Goal: Task Accomplishment & Management: Complete application form

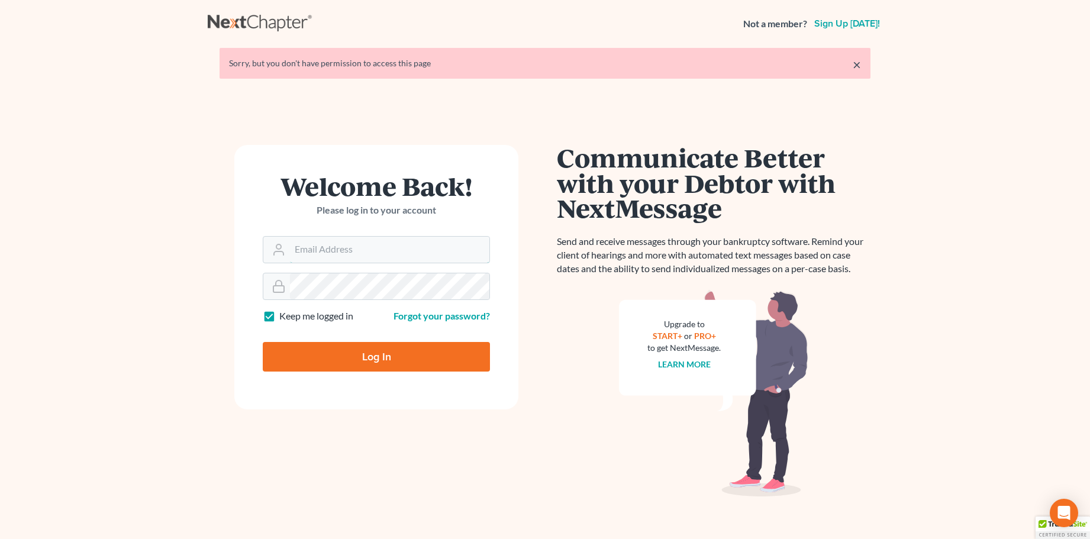
type input "[PERSON_NAME][EMAIL_ADDRESS][DOMAIN_NAME]"
click at [366, 357] on input "Log In" at bounding box center [376, 357] width 227 height 30
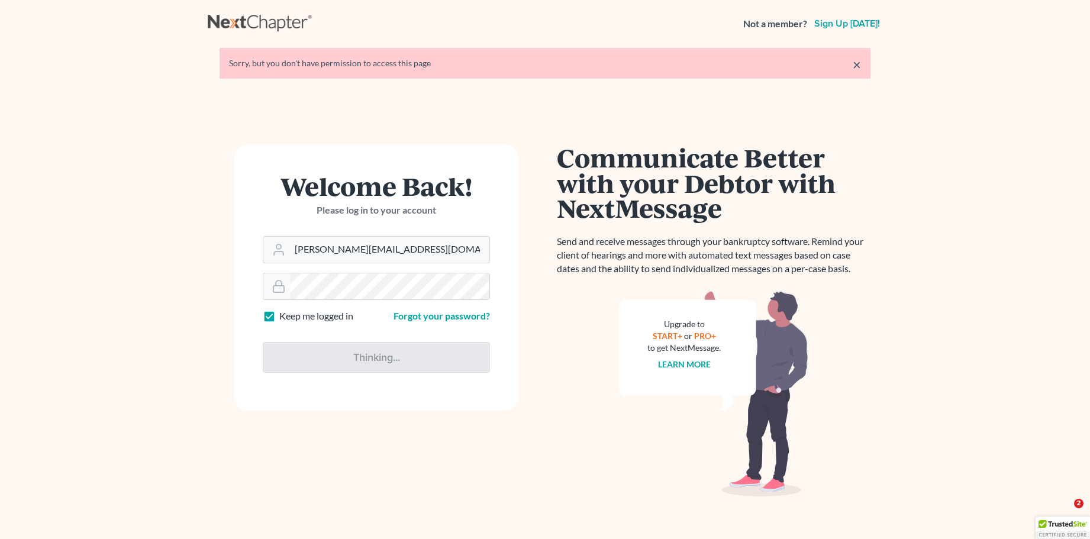
type input "Thinking..."
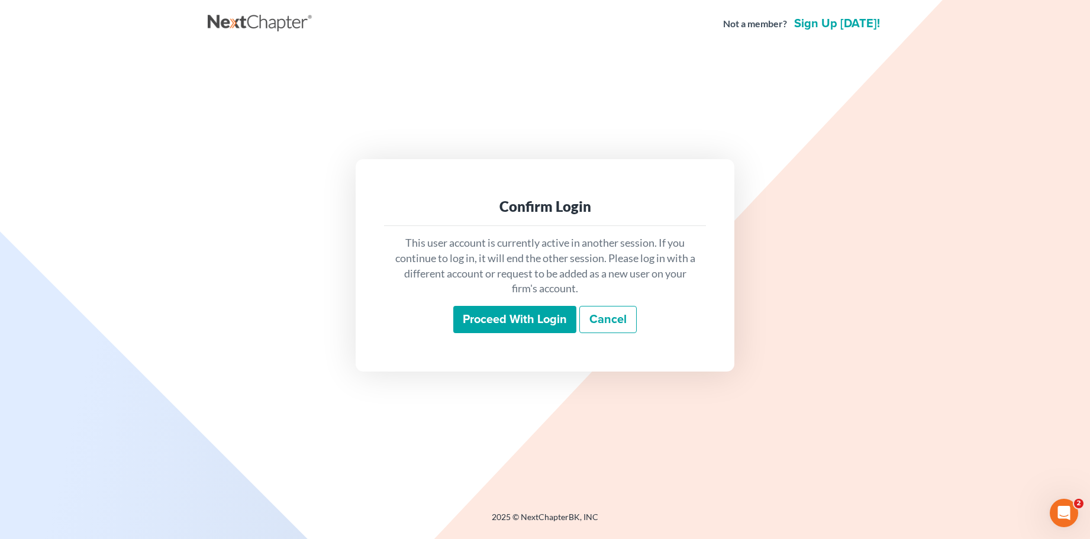
click at [527, 321] on input "Proceed with login" at bounding box center [514, 319] width 123 height 27
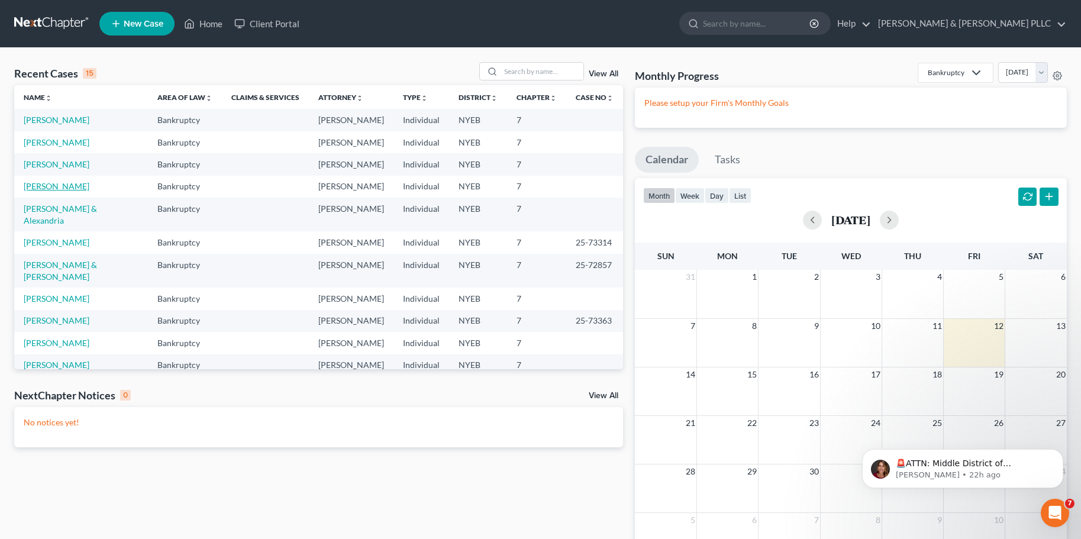
click at [60, 184] on link "Garzon, Claudio" at bounding box center [57, 186] width 66 height 10
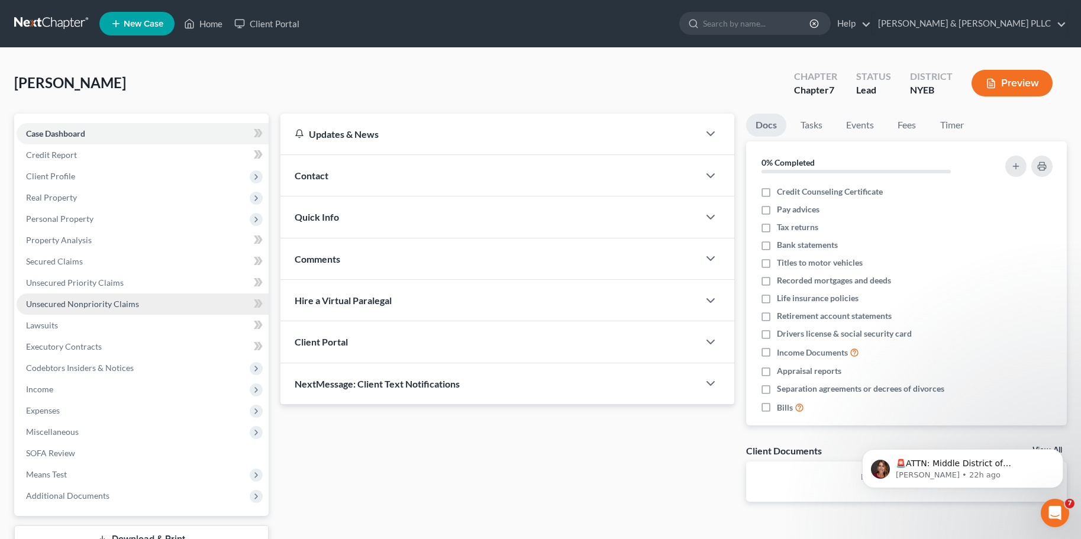
click at [84, 302] on span "Unsecured Nonpriority Claims" at bounding box center [82, 304] width 113 height 10
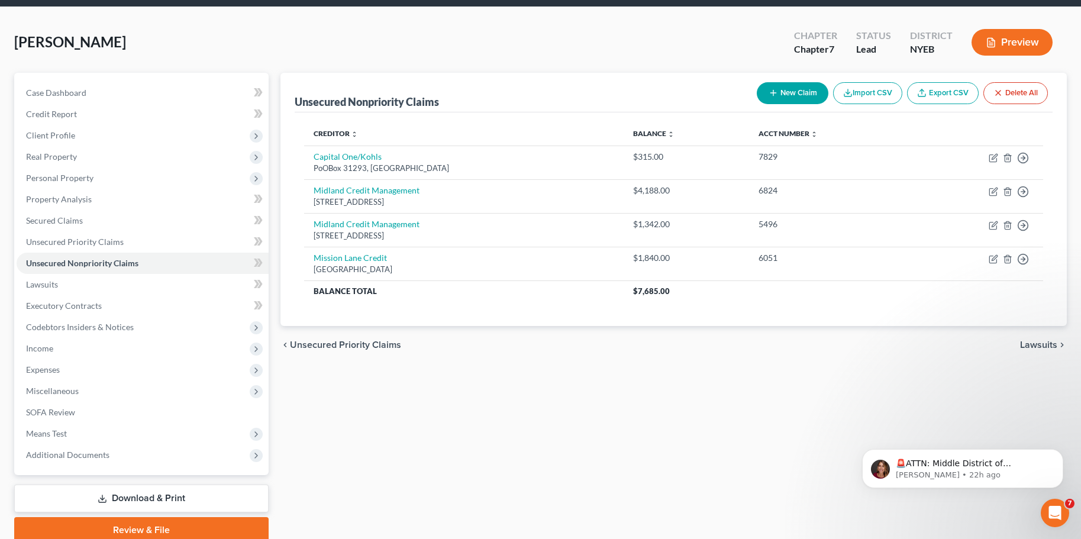
scroll to position [90, 0]
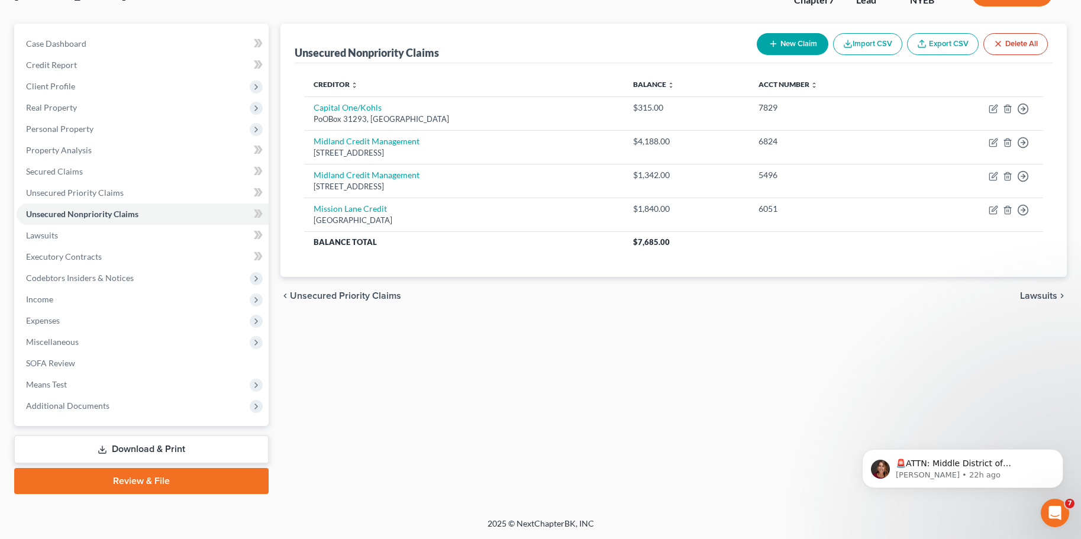
click at [138, 447] on link "Download & Print" at bounding box center [141, 450] width 254 height 28
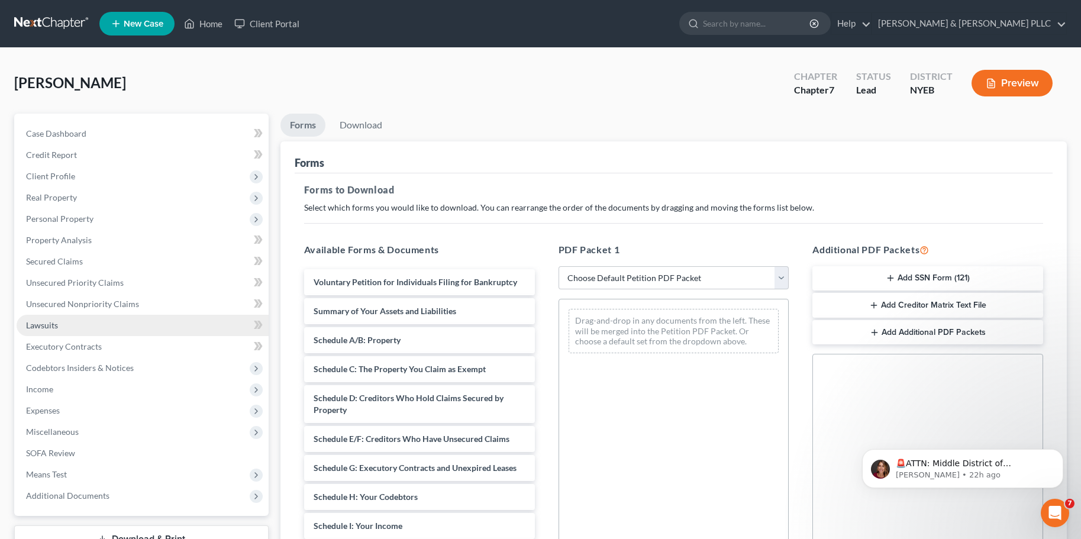
click at [50, 325] on span "Lawsuits" at bounding box center [42, 325] width 32 height 10
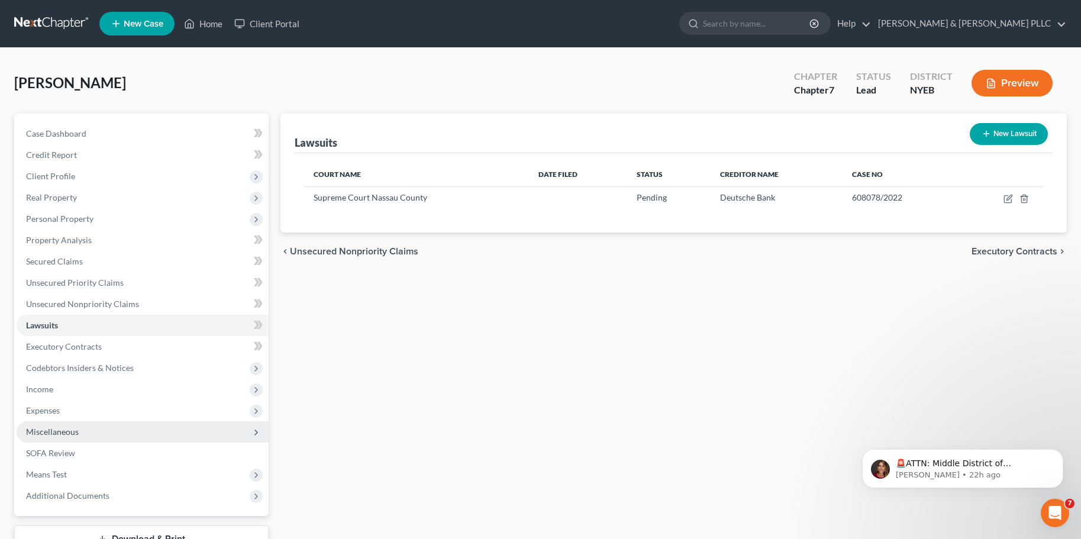
click at [46, 430] on span "Miscellaneous" at bounding box center [52, 432] width 53 height 10
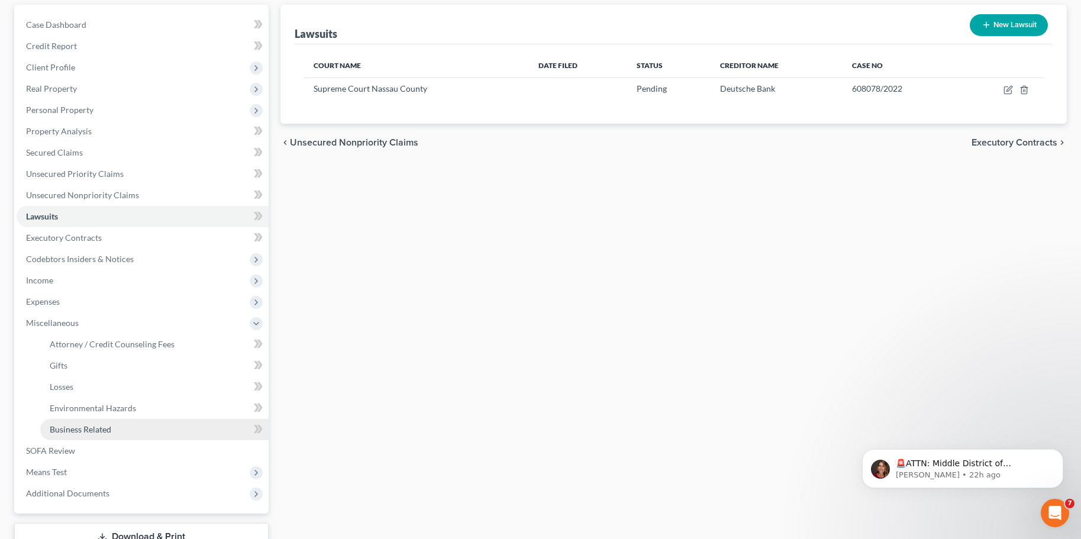
scroll to position [118, 0]
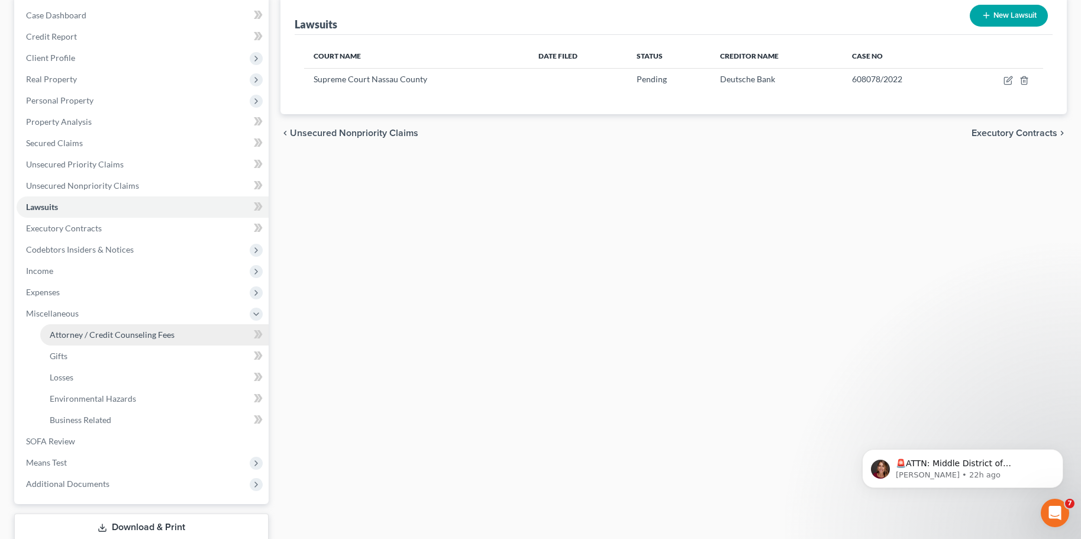
click at [66, 333] on span "Attorney / Credit Counseling Fees" at bounding box center [112, 335] width 125 height 10
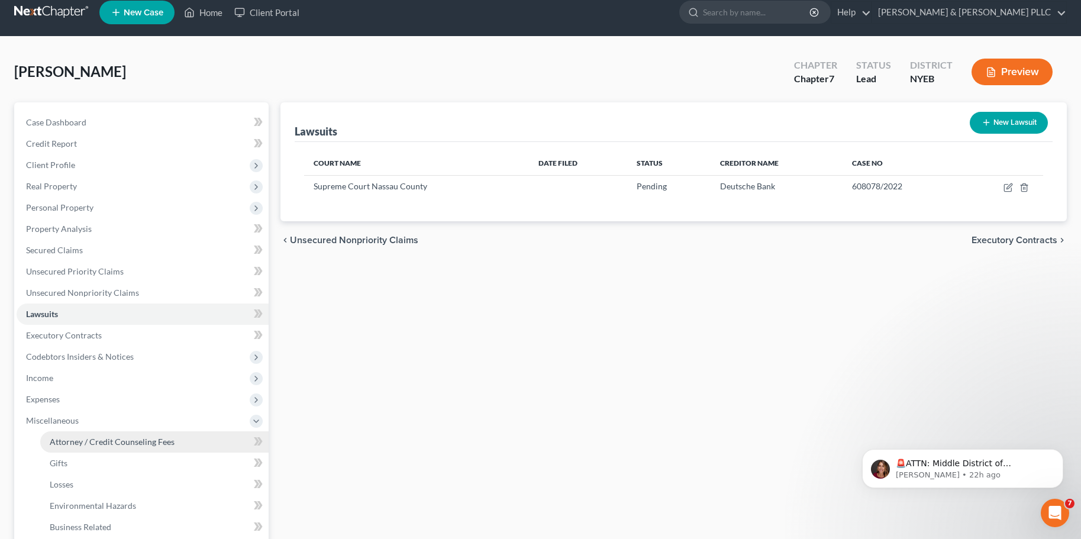
select select "0"
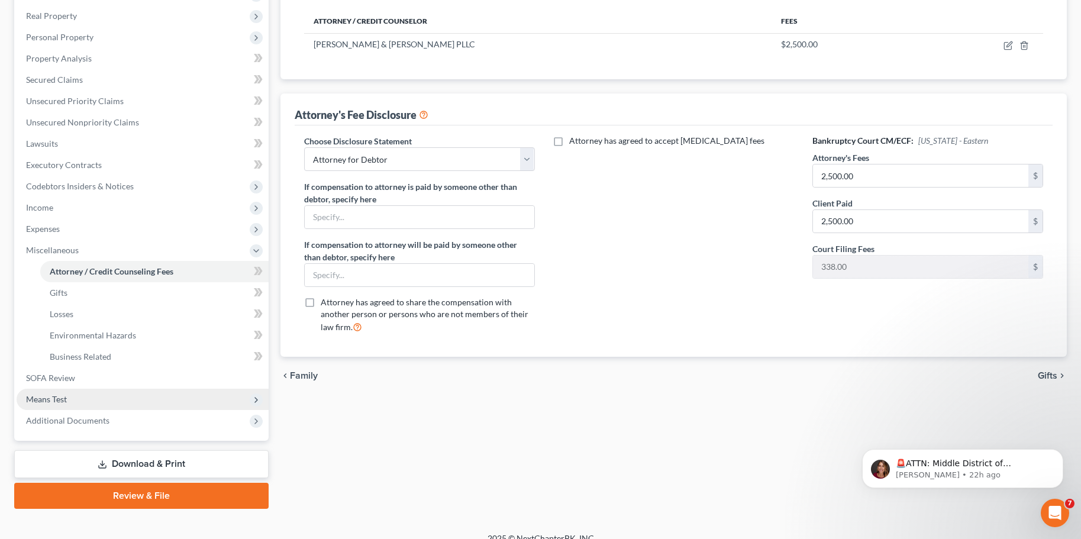
scroll to position [196, 0]
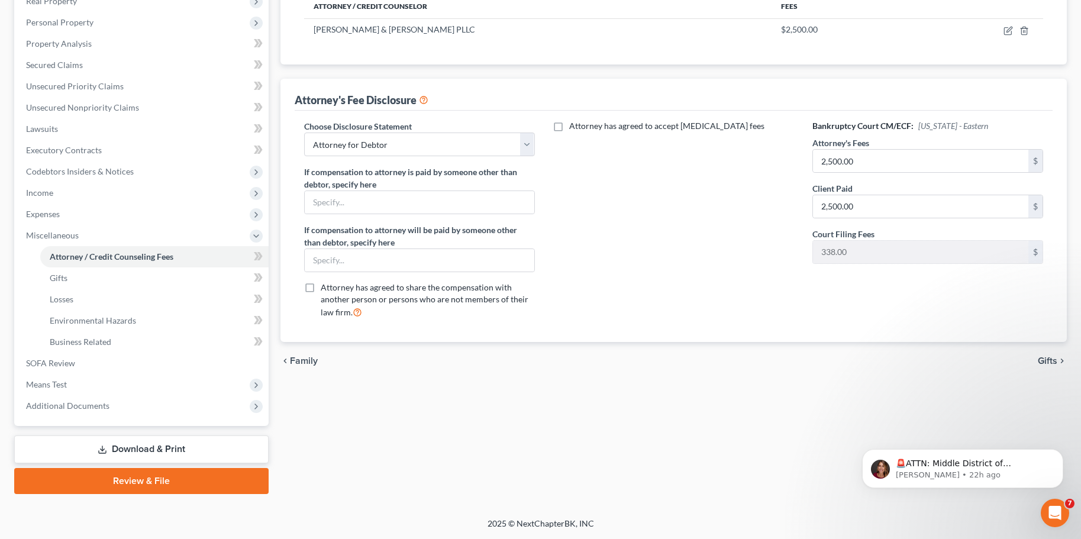
click at [199, 451] on link "Download & Print" at bounding box center [141, 450] width 254 height 28
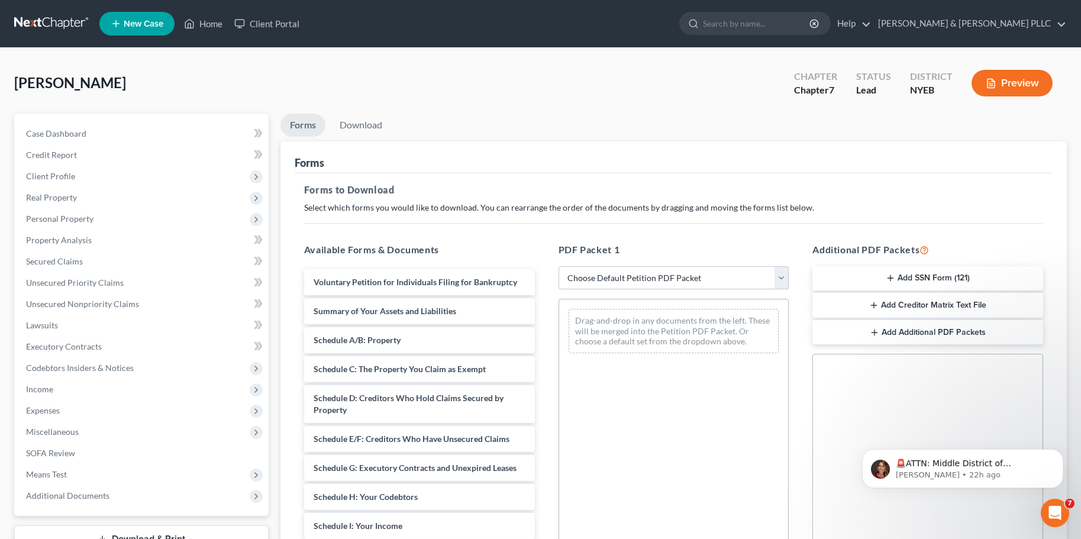
click at [778, 279] on select "Choose Default Petition PDF Packet Complete Bankruptcy Petition (all forms and …" at bounding box center [674, 278] width 231 height 24
select select "0"
click at [559, 266] on select "Choose Default Petition PDF Packet Complete Bankruptcy Petition (all forms and …" at bounding box center [674, 278] width 231 height 24
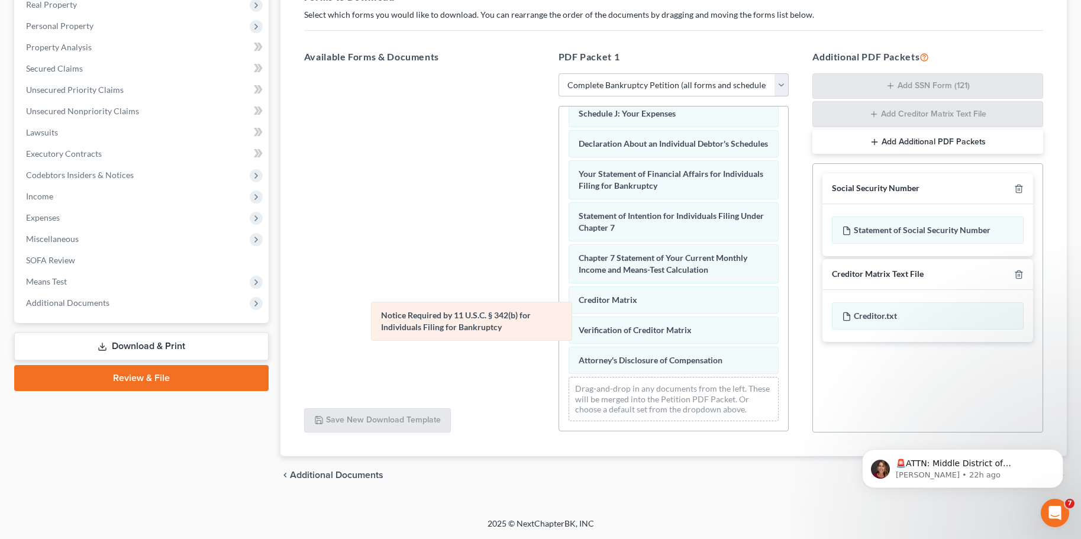
scroll to position [347, 0]
drag, startPoint x: 598, startPoint y: 321, endPoint x: 351, endPoint y: 315, distance: 246.8
click at [559, 315] on div "Notice Required by 11 U.S.C. § 342(b) for Individuals Filing for Bankruptcy Vol…" at bounding box center [674, 101] width 230 height 659
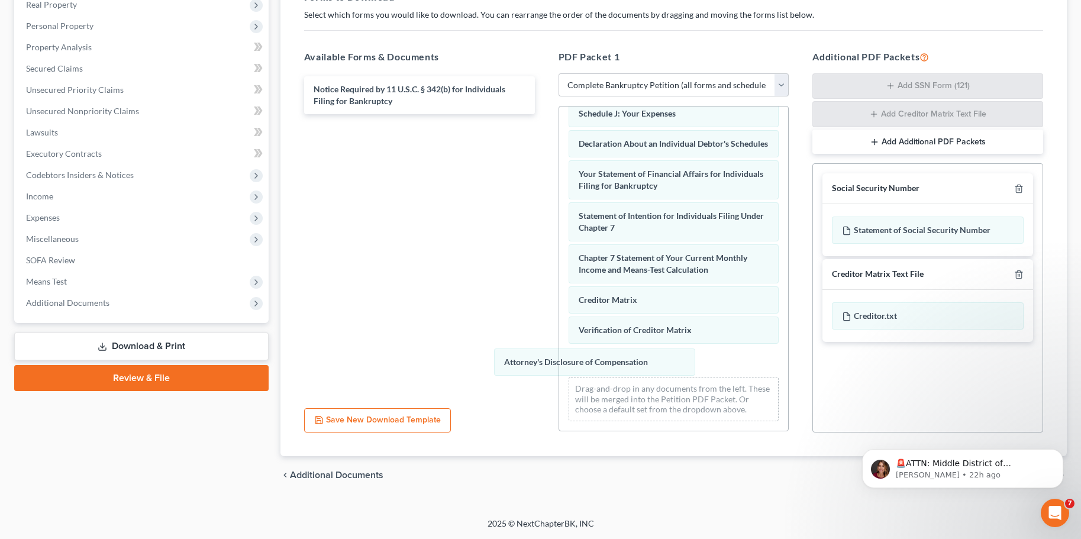
scroll to position [317, 0]
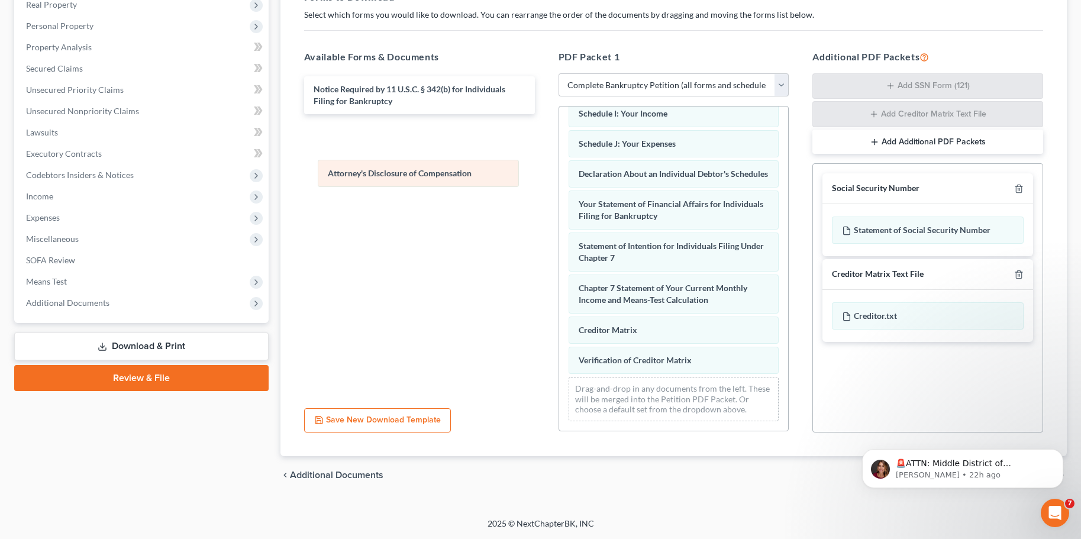
drag, startPoint x: 634, startPoint y: 354, endPoint x: 383, endPoint y: 166, distance: 313.7
click at [559, 166] on div "Attorney's Disclosure of Compensation Voluntary Petition for Individuals Filing…" at bounding box center [674, 116] width 230 height 629
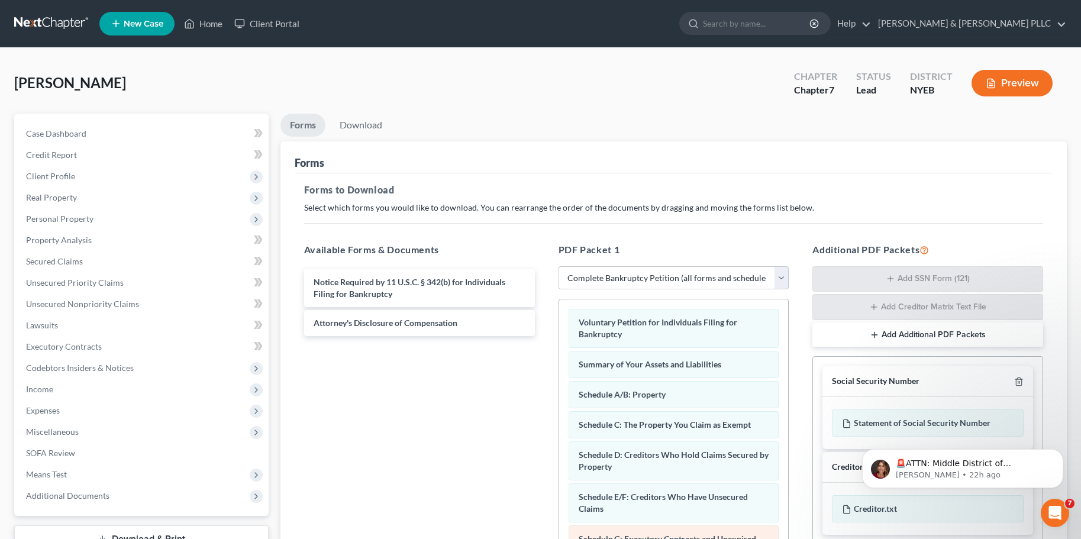
scroll to position [178, 0]
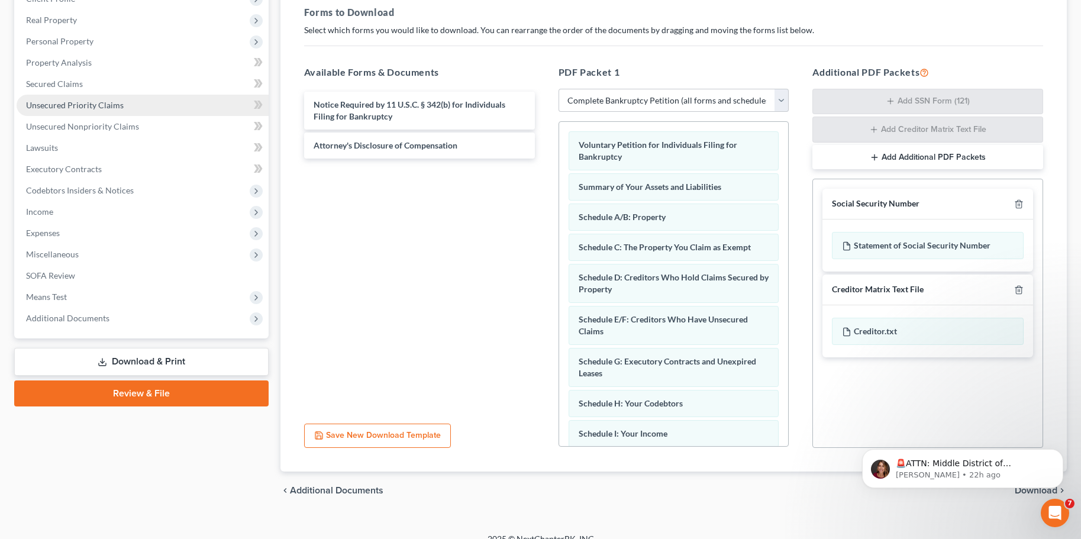
click at [58, 95] on link "Unsecured Priority Claims" at bounding box center [143, 105] width 252 height 21
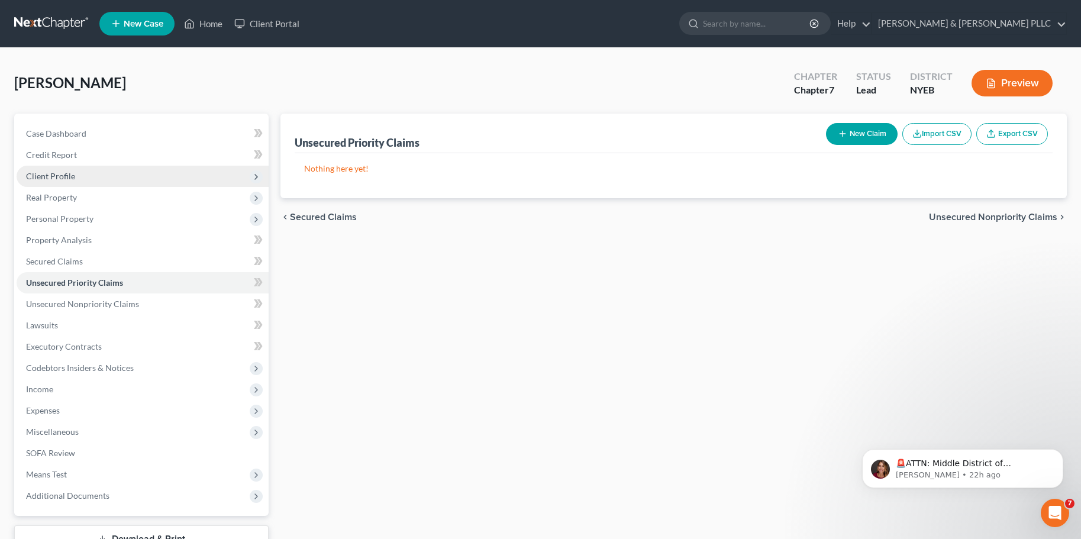
click at [62, 176] on span "Client Profile" at bounding box center [50, 176] width 49 height 10
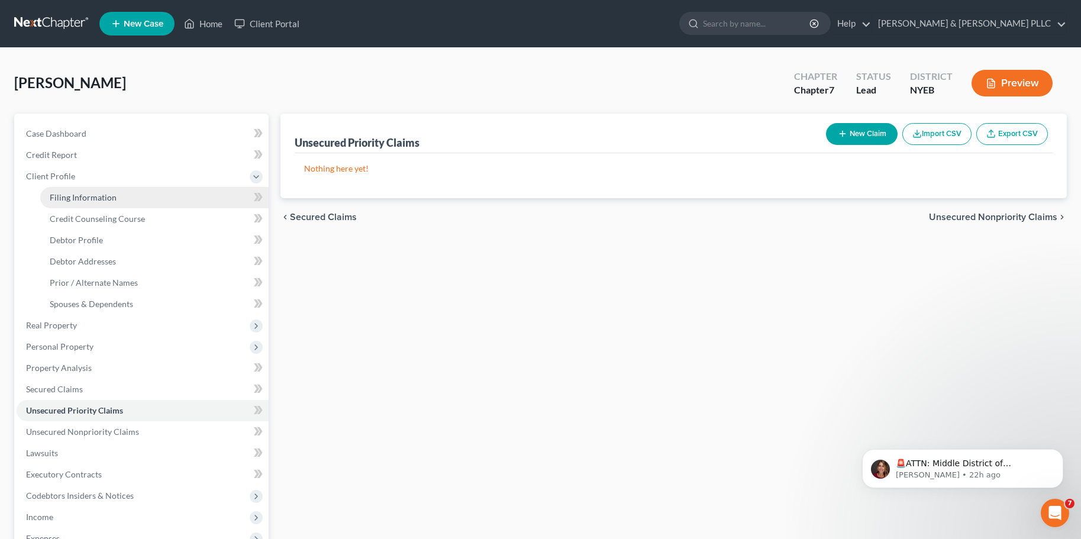
click at [94, 198] on span "Filing Information" at bounding box center [83, 197] width 67 height 10
select select "1"
select select "0"
select select "53"
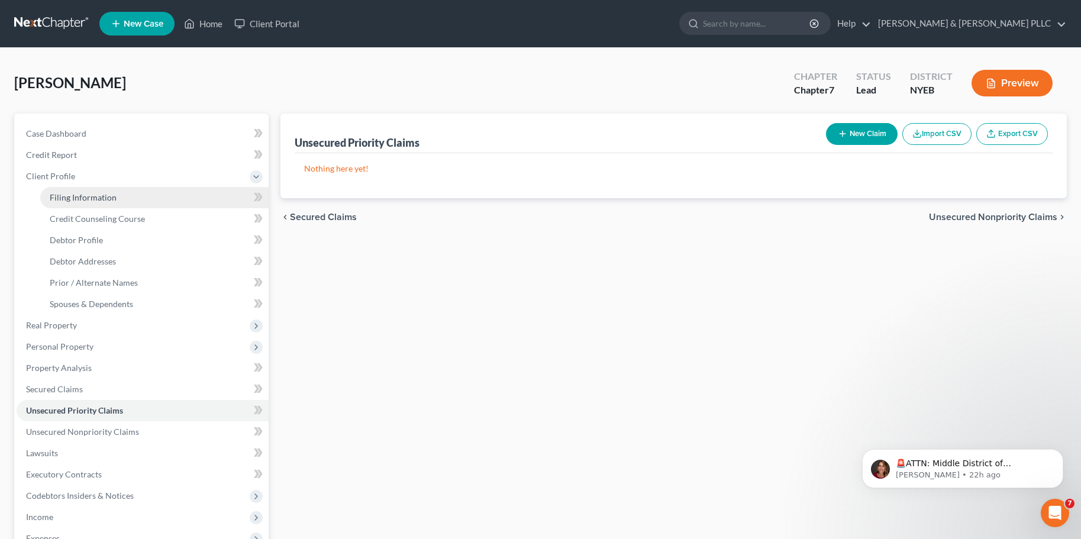
select select "0"
select select "35"
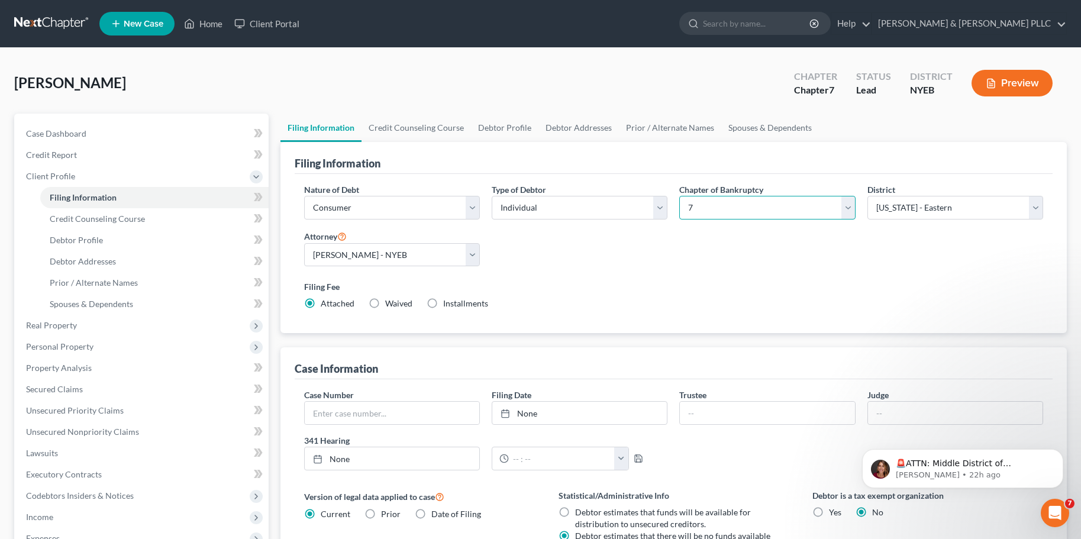
click at [851, 209] on select "Select 7 11 12 13" at bounding box center [767, 208] width 176 height 24
select select "3"
click at [679, 196] on select "Select 7 11 12 13" at bounding box center [767, 208] width 176 height 24
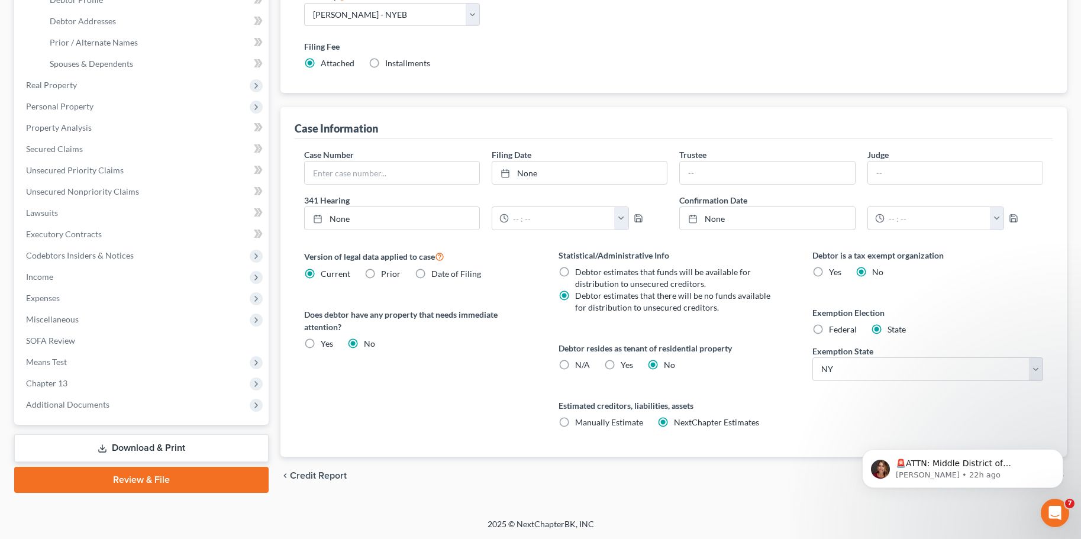
scroll to position [241, 0]
click at [44, 357] on span "Means Test" at bounding box center [46, 361] width 41 height 10
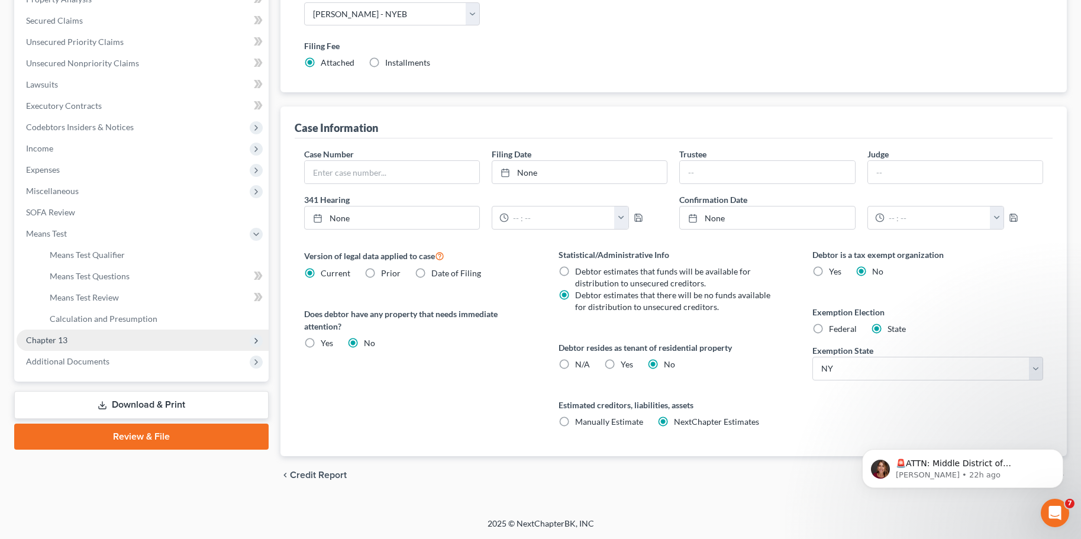
click at [47, 337] on span "Chapter 13" at bounding box center [46, 340] width 41 height 10
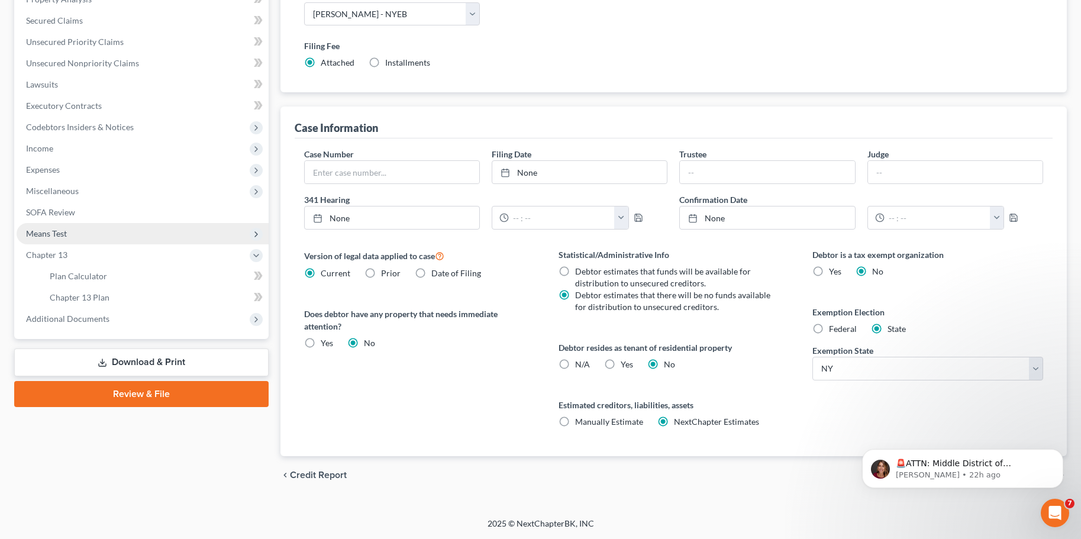
click at [42, 228] on span "Means Test" at bounding box center [46, 233] width 41 height 10
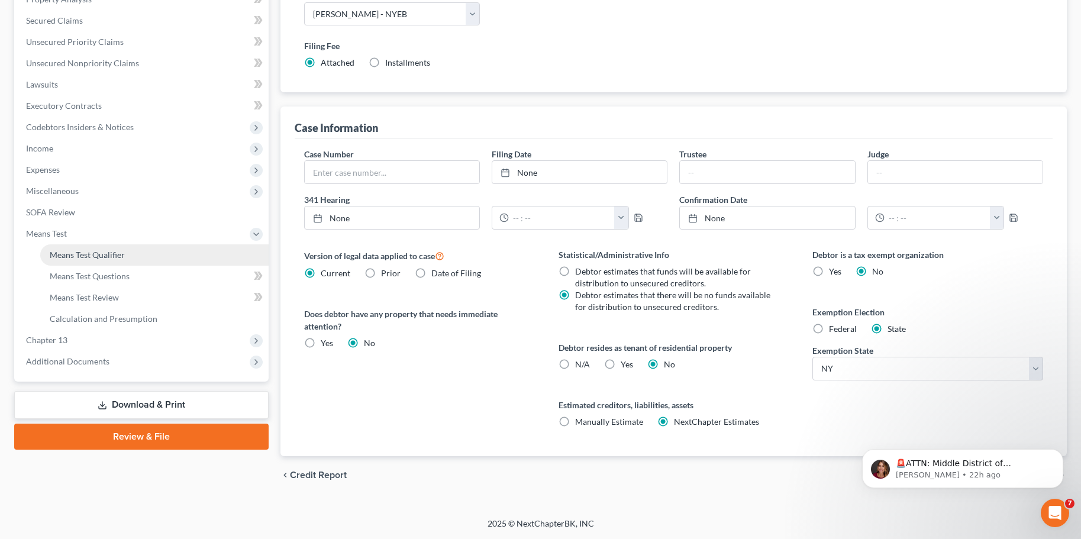
click at [65, 251] on span "Means Test Qualifier" at bounding box center [87, 255] width 75 height 10
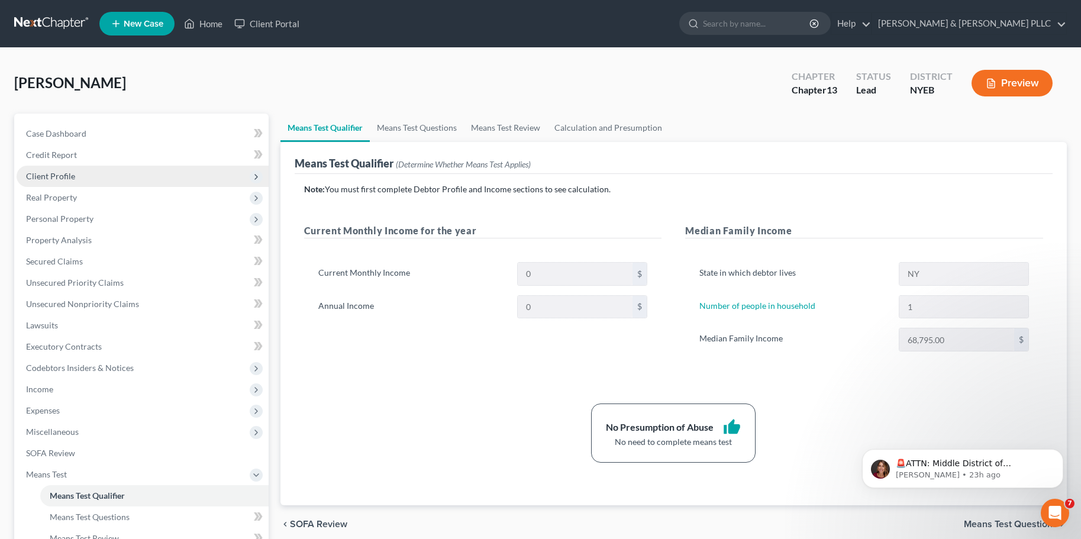
click at [49, 173] on span "Client Profile" at bounding box center [50, 176] width 49 height 10
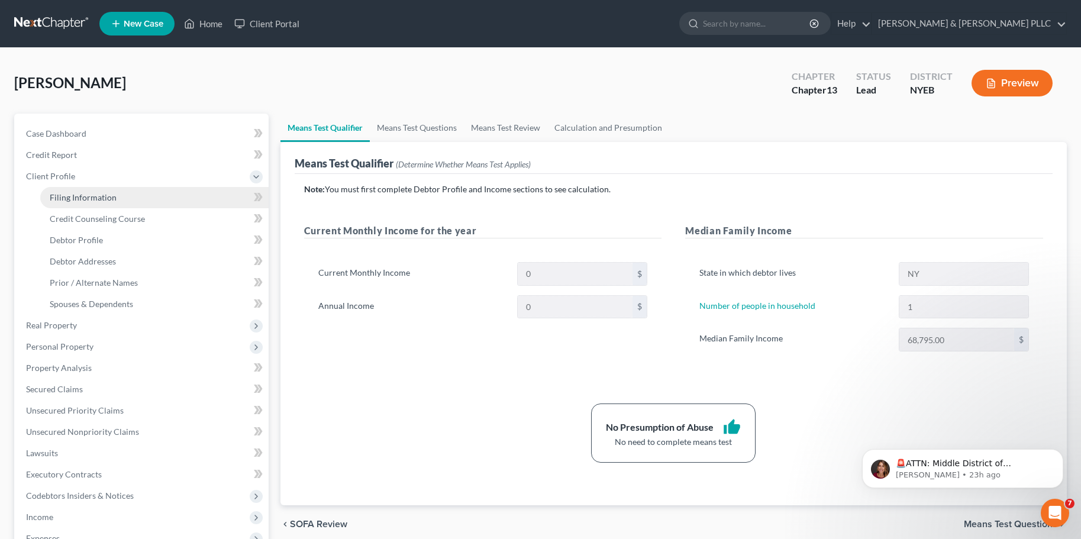
click at [70, 196] on span "Filing Information" at bounding box center [83, 197] width 67 height 10
select select "1"
select select "0"
select select "3"
select select "53"
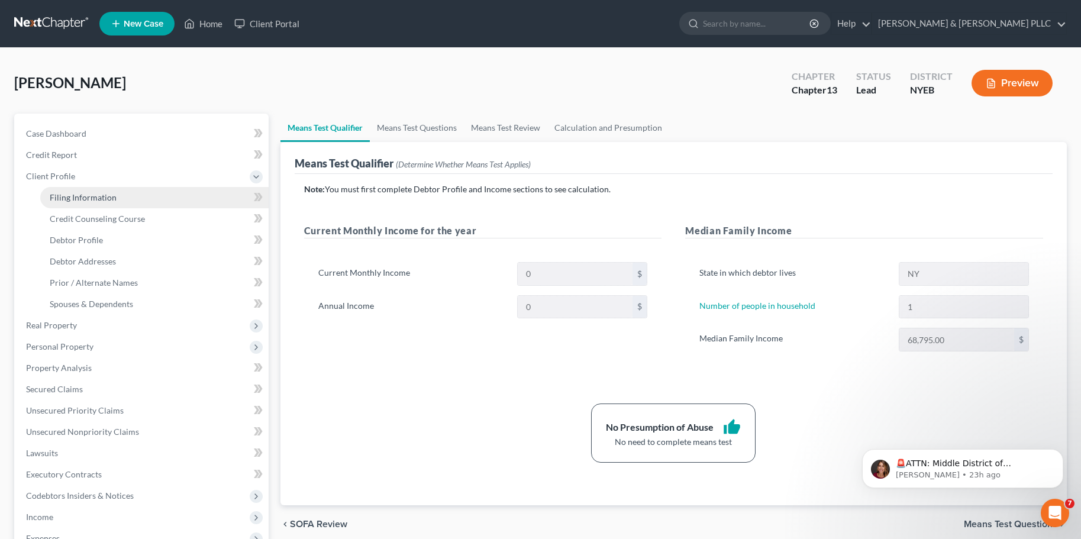
select select "0"
select select "35"
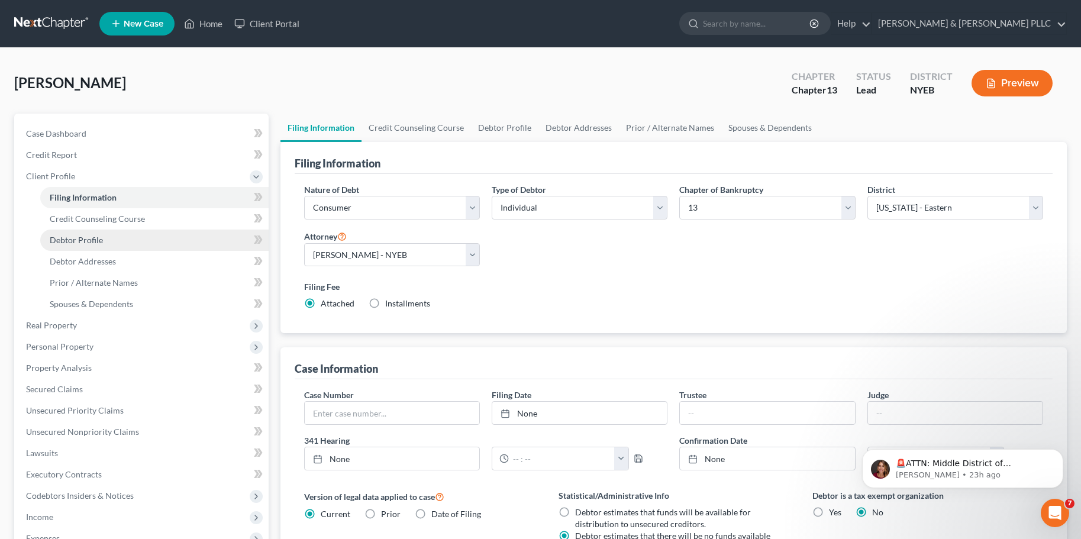
click at [75, 236] on span "Debtor Profile" at bounding box center [76, 240] width 53 height 10
select select "0"
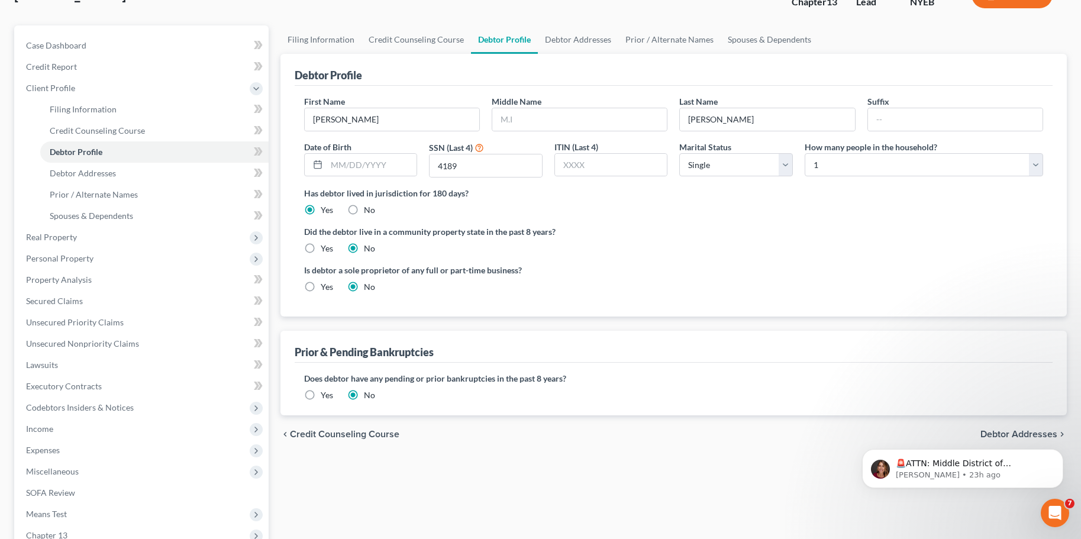
scroll to position [59, 0]
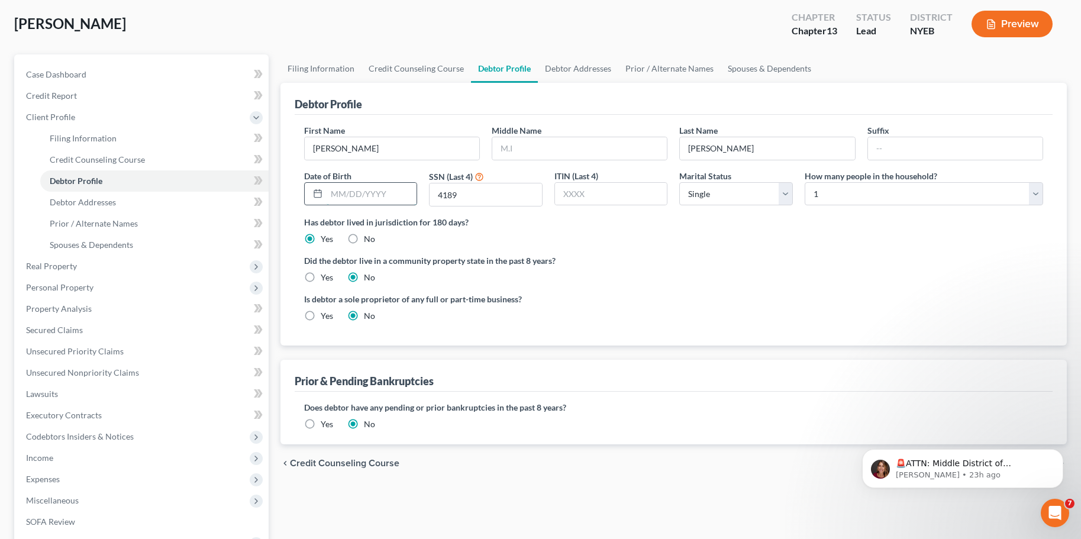
drag, startPoint x: 327, startPoint y: 191, endPoint x: 384, endPoint y: 193, distance: 56.8
click at [384, 193] on input "text" at bounding box center [372, 194] width 91 height 22
click at [388, 195] on input "text" at bounding box center [372, 194] width 91 height 22
click at [344, 192] on input "text" at bounding box center [372, 194] width 91 height 22
click at [360, 192] on input "text" at bounding box center [372, 194] width 91 height 22
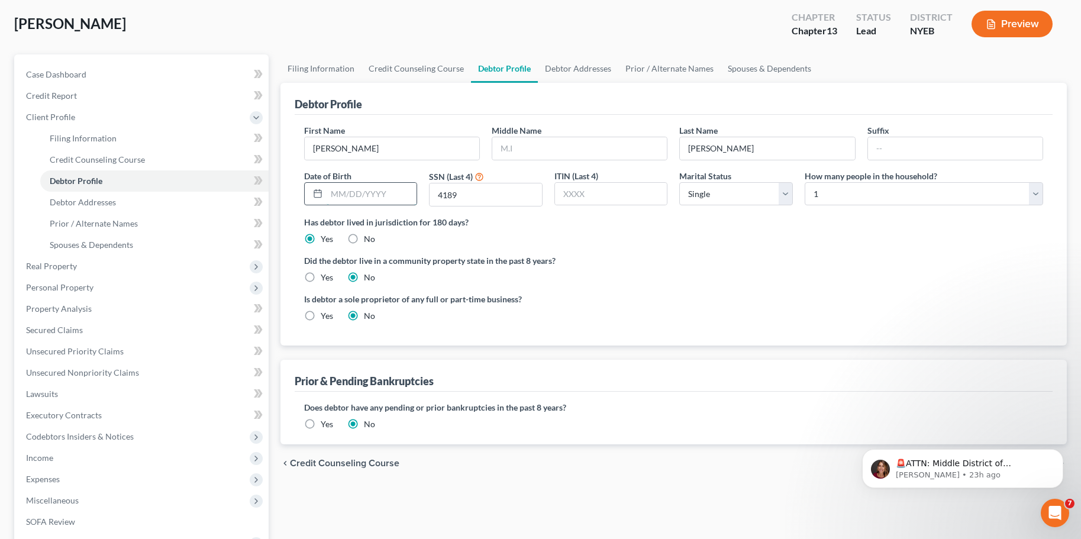
click at [389, 193] on input "text" at bounding box center [372, 194] width 91 height 22
click at [347, 193] on input "text" at bounding box center [372, 194] width 91 height 22
click at [360, 192] on input "text" at bounding box center [372, 194] width 91 height 22
click at [80, 377] on span "Unsecured Nonpriority Claims" at bounding box center [82, 372] width 113 height 10
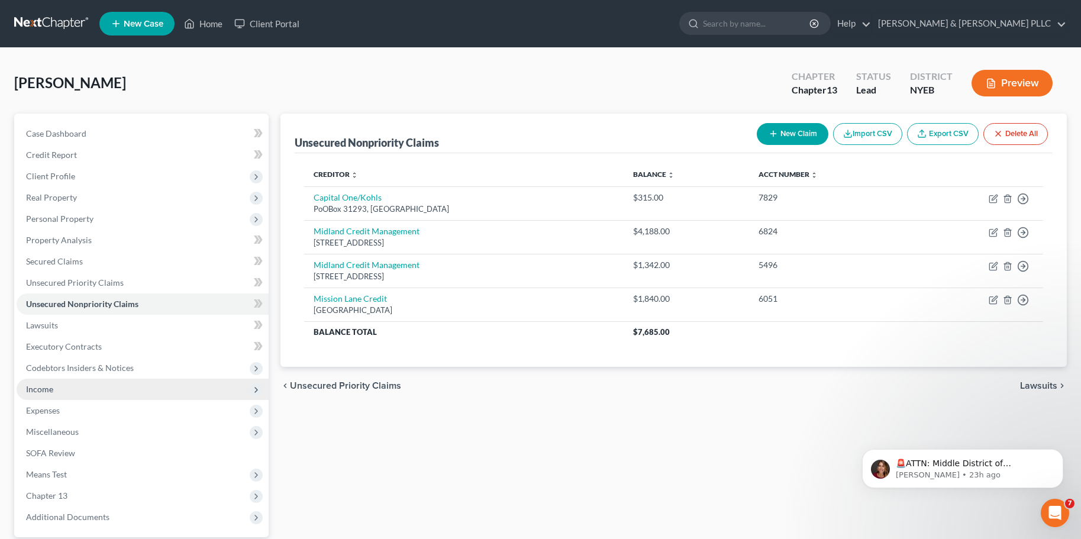
scroll to position [59, 0]
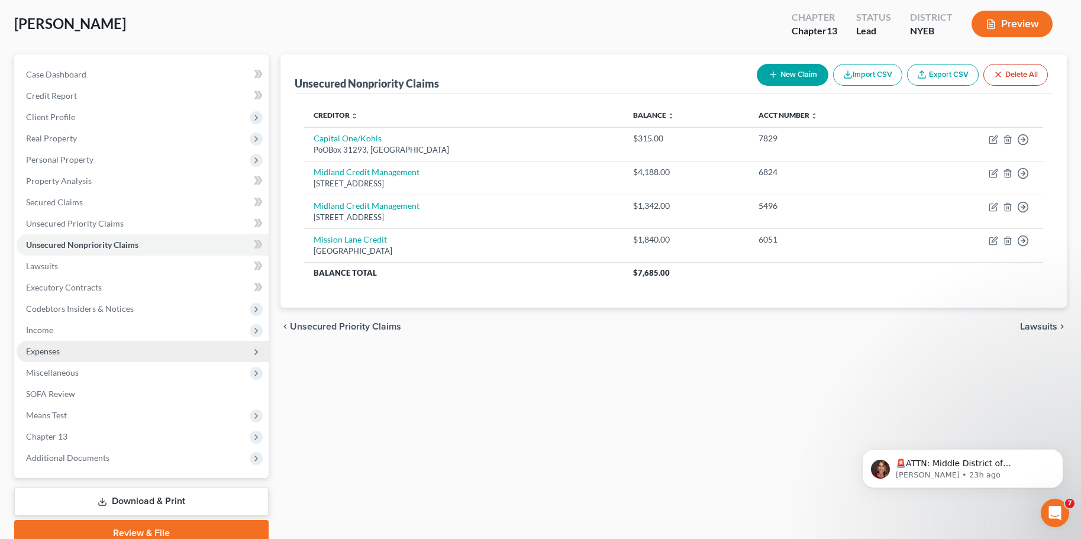
click at [46, 350] on span "Expenses" at bounding box center [43, 351] width 34 height 10
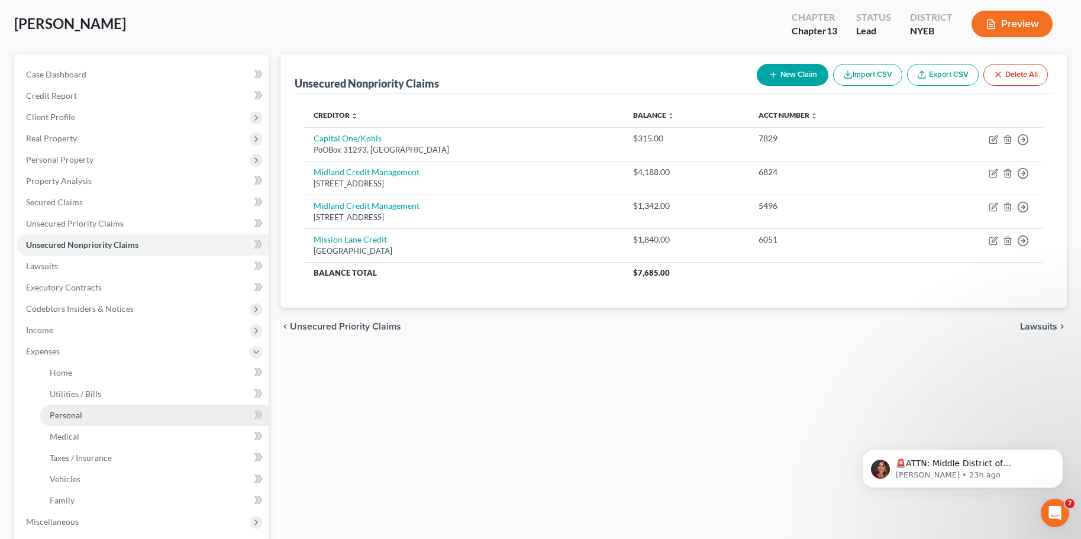
click at [65, 413] on span "Personal" at bounding box center [66, 415] width 33 height 10
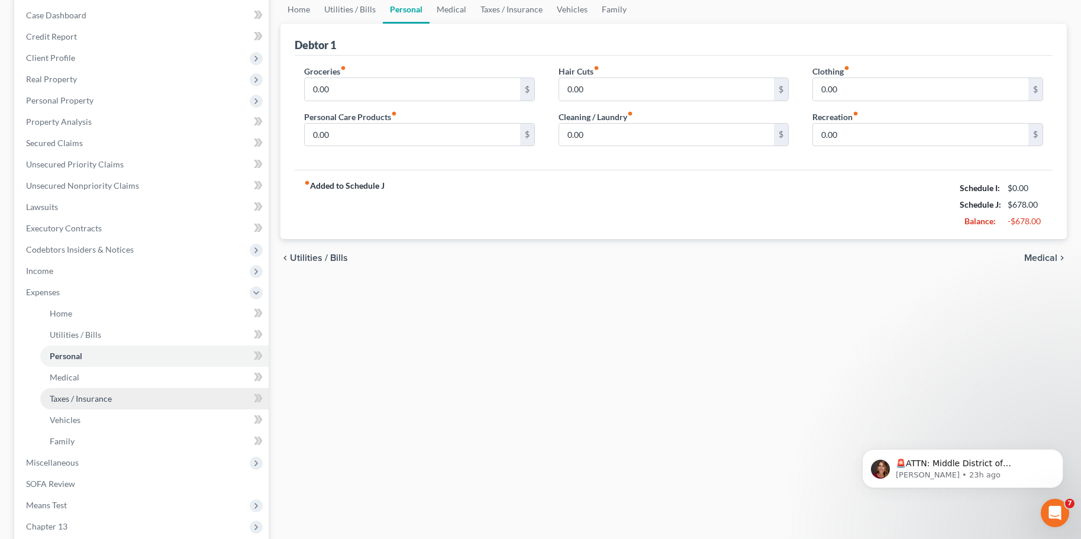
click at [78, 397] on span "Taxes / Insurance" at bounding box center [81, 399] width 62 height 10
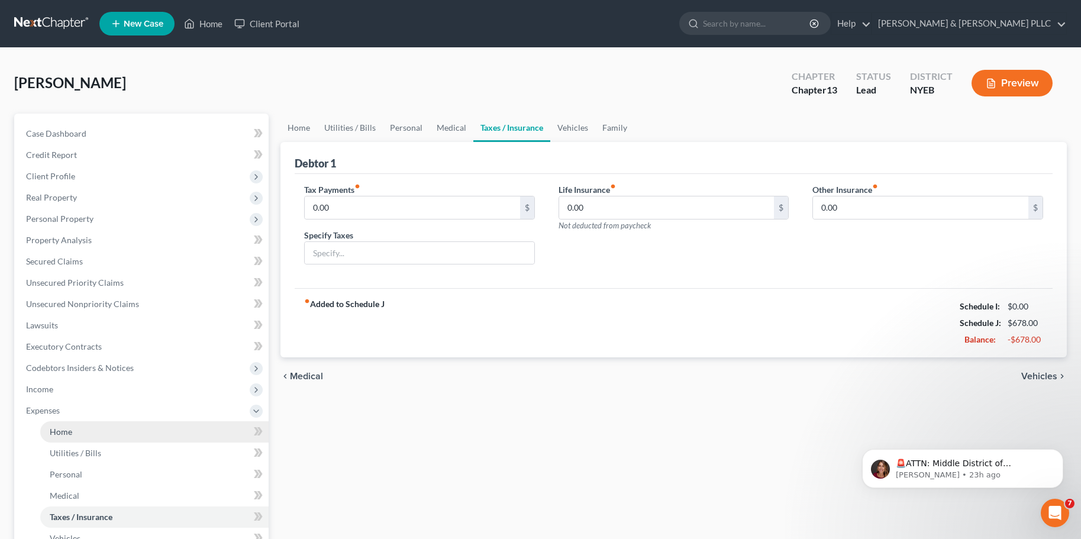
click at [70, 433] on span "Home" at bounding box center [61, 432] width 22 height 10
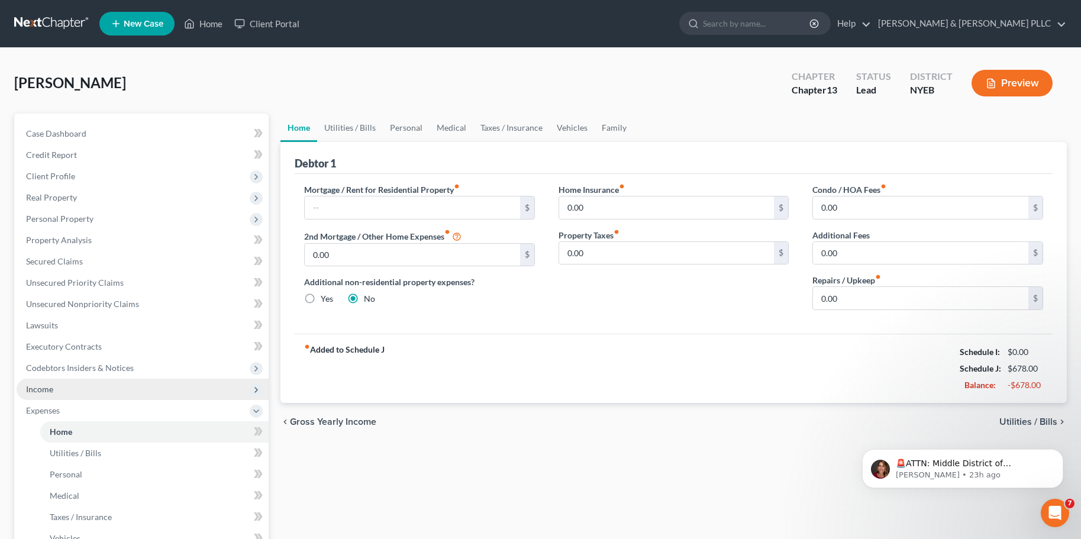
click at [49, 387] on span "Income" at bounding box center [39, 389] width 27 height 10
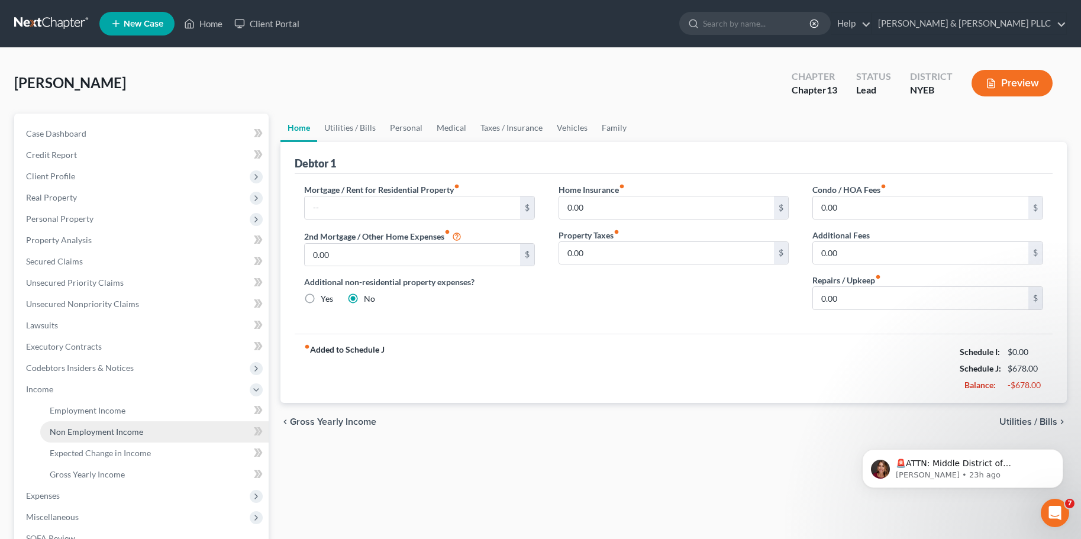
click at [78, 432] on span "Non Employment Income" at bounding box center [96, 432] width 93 height 10
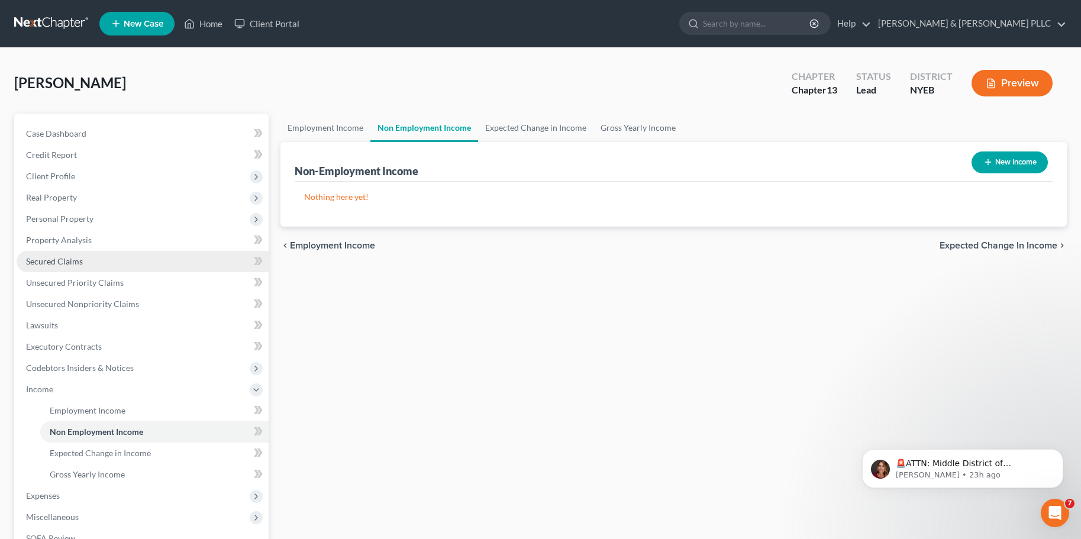
click at [49, 259] on span "Secured Claims" at bounding box center [54, 261] width 57 height 10
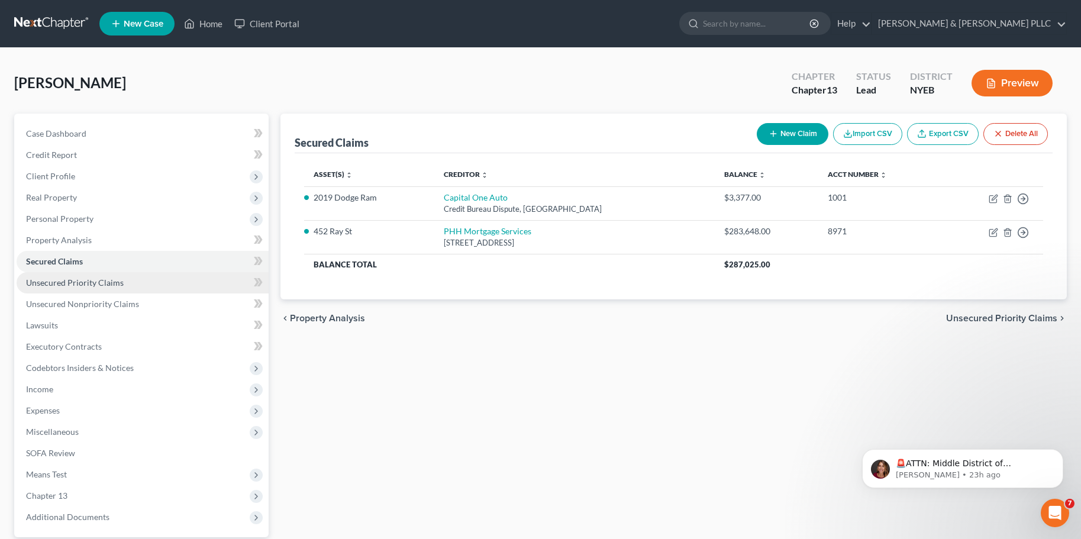
click at [121, 287] on span "Unsecured Priority Claims" at bounding box center [75, 283] width 98 height 10
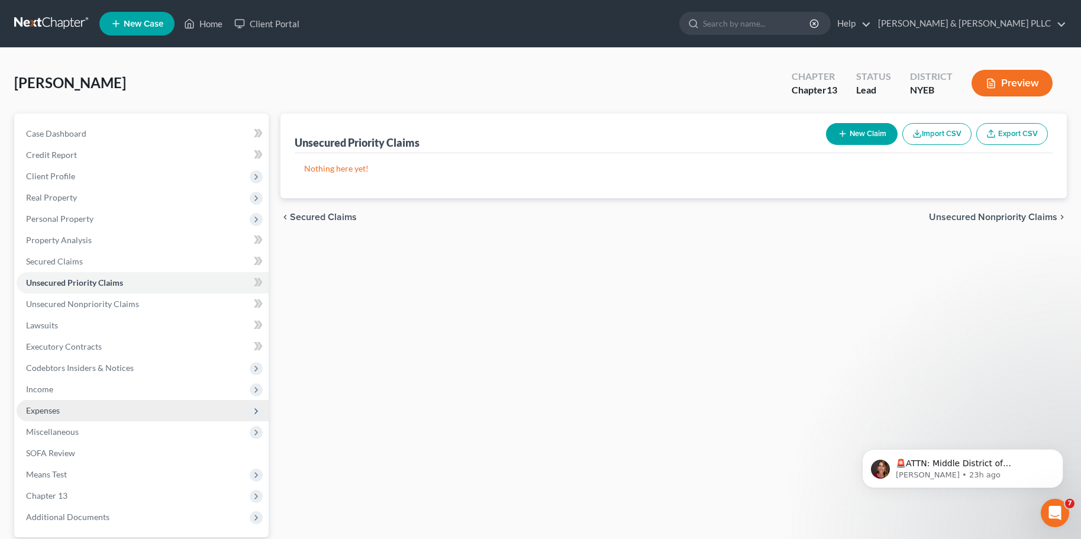
click at [46, 409] on span "Expenses" at bounding box center [43, 410] width 34 height 10
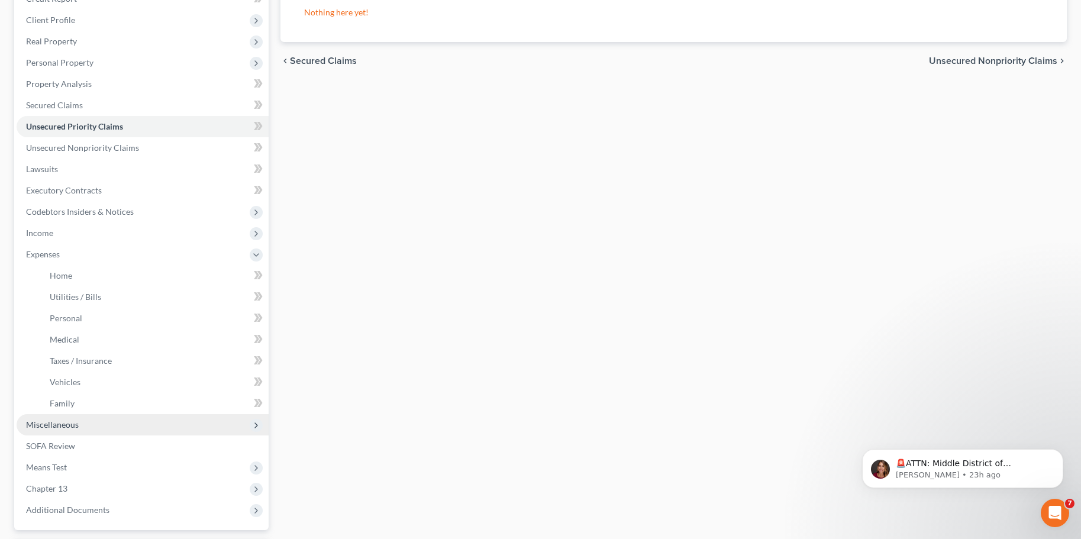
scroll to position [178, 0]
